Goal: Transaction & Acquisition: Download file/media

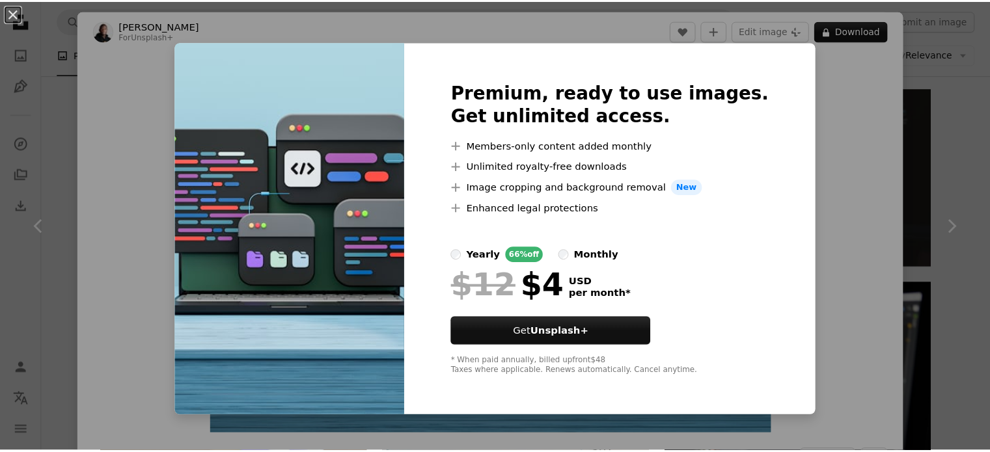
scroll to position [963, 0]
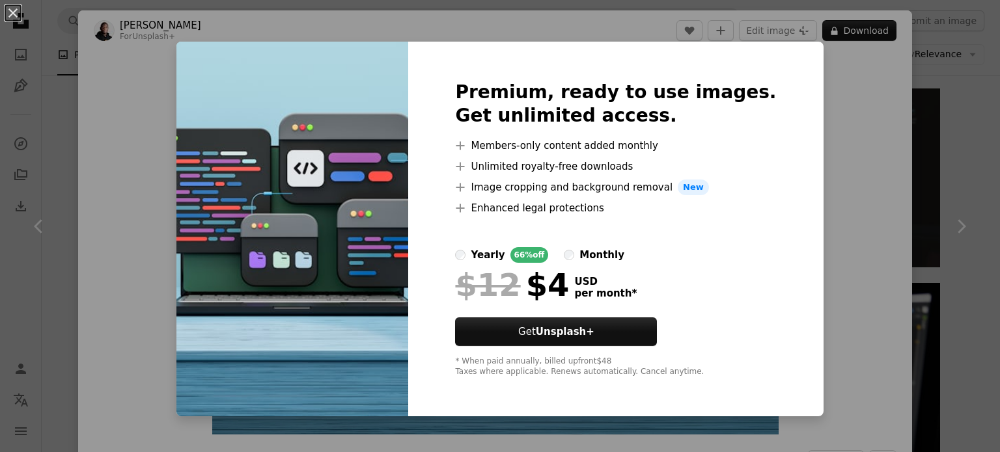
click at [844, 142] on div "An X shape Premium, ready to use images. Get unlimited access. A plus sign Memb…" at bounding box center [500, 226] width 1000 height 452
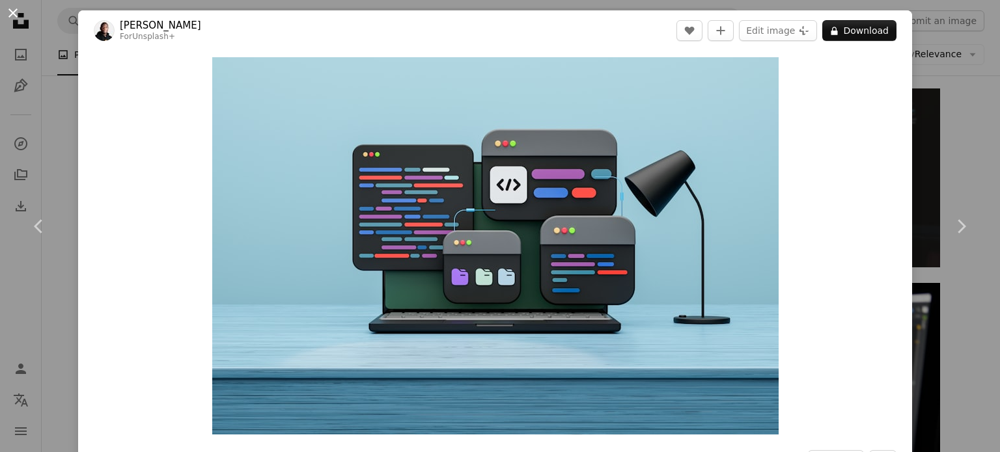
click at [8, 12] on button "An X shape" at bounding box center [13, 13] width 16 height 16
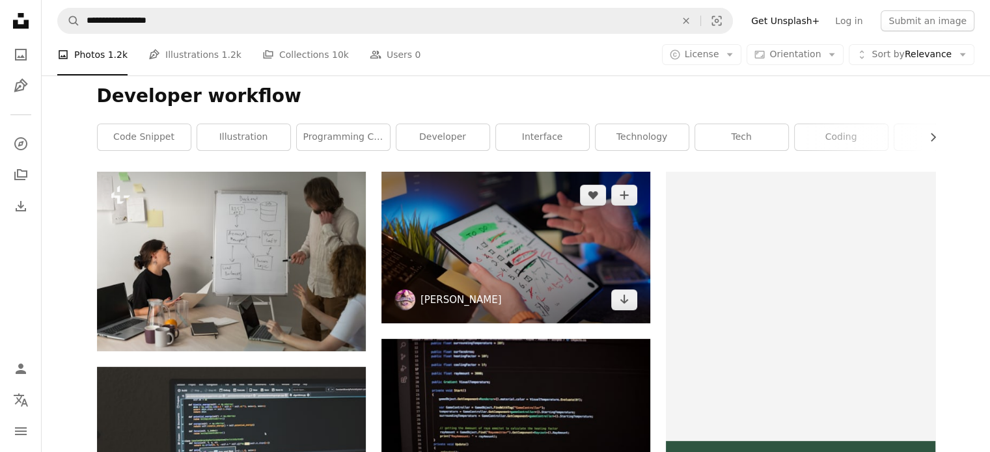
scroll to position [152, 0]
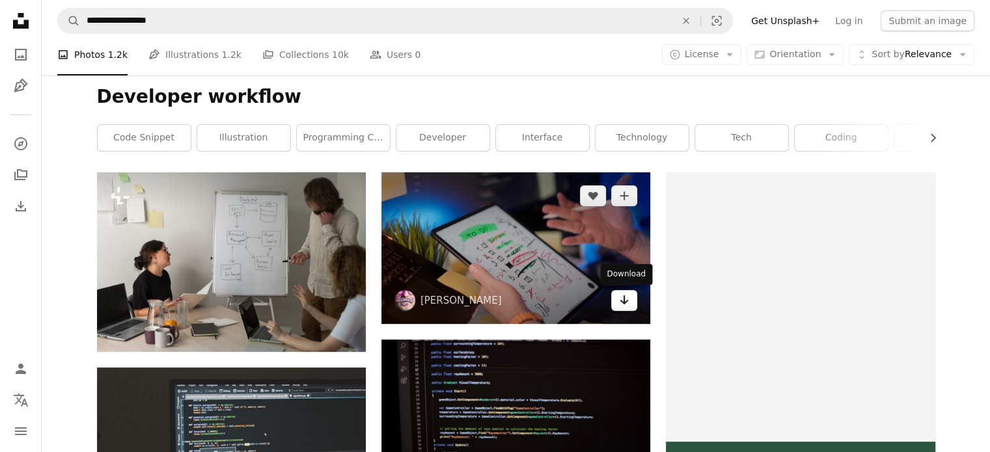
click at [625, 305] on icon "Arrow pointing down" at bounding box center [624, 300] width 10 height 16
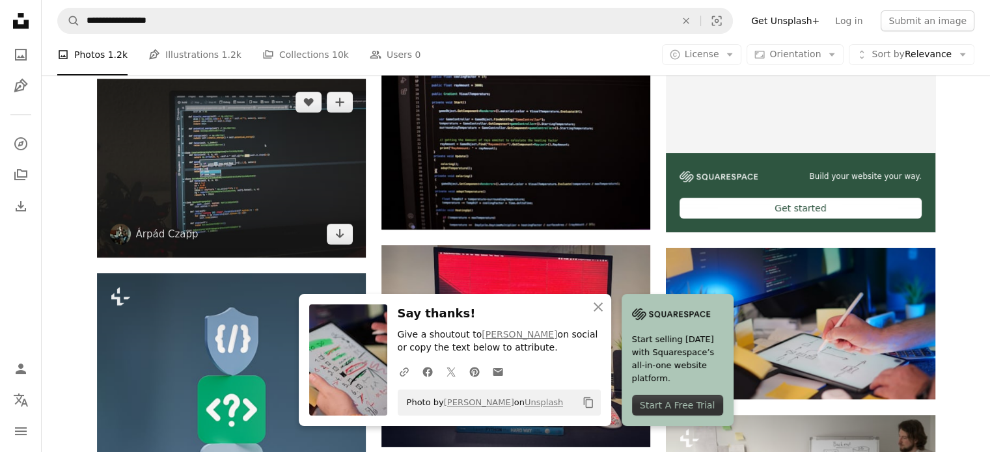
scroll to position [444, 0]
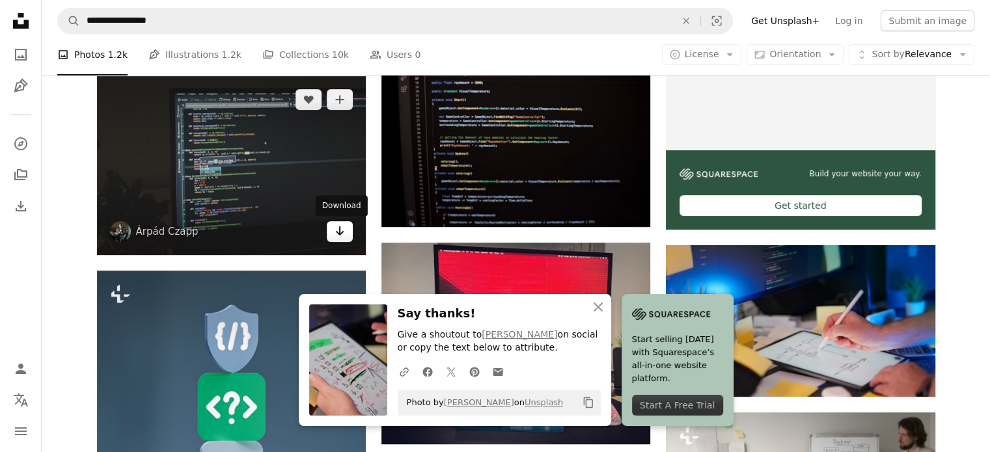
click at [344, 232] on icon "Arrow pointing down" at bounding box center [340, 231] width 10 height 16
